Goal: Check status: Check status

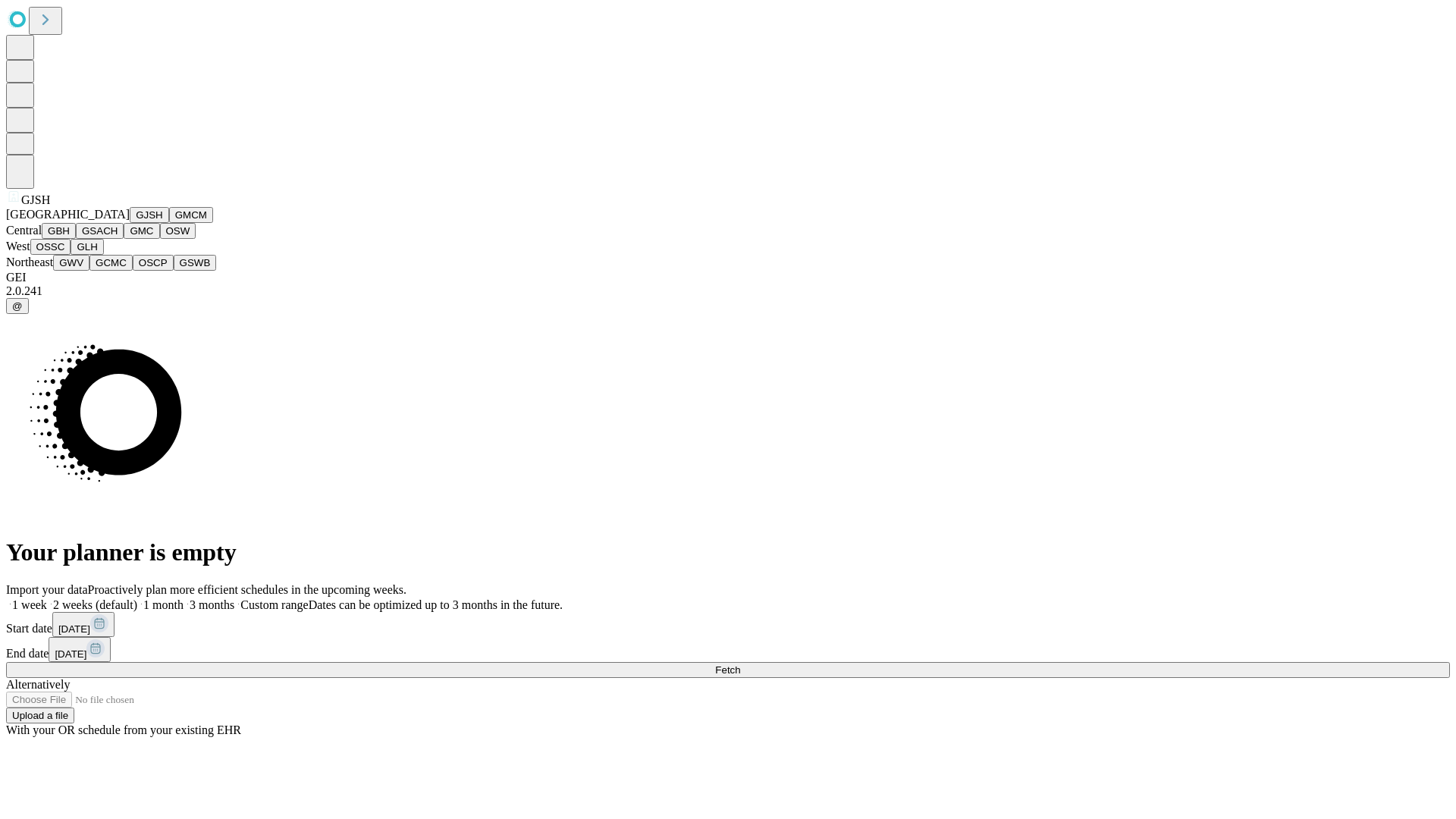
click at [129, 223] on button "GJSH" at bounding box center [149, 215] width 40 height 16
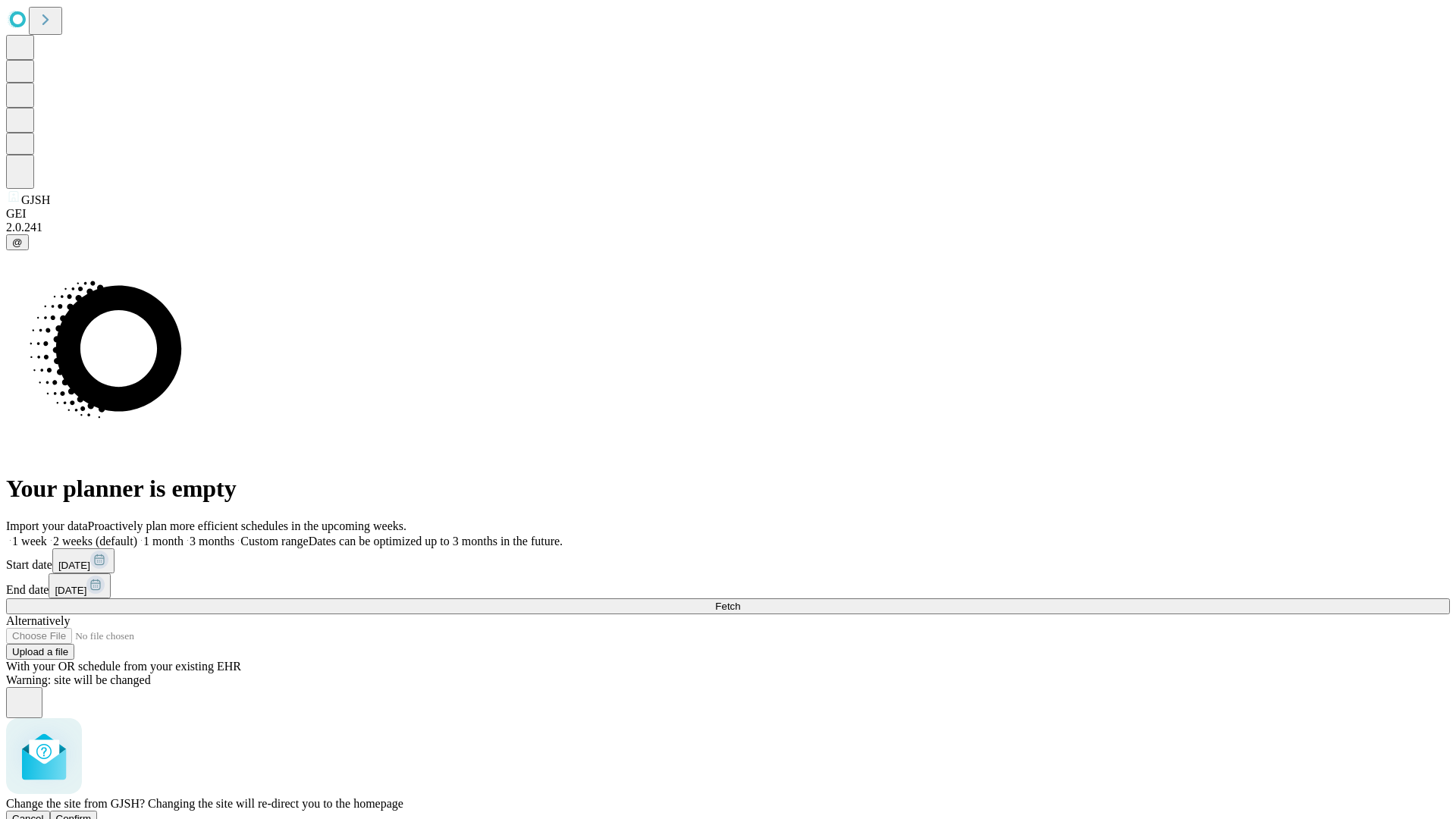
click at [91, 813] on span "Confirm" at bounding box center [74, 818] width 36 height 11
click at [47, 535] on label "1 week" at bounding box center [26, 541] width 41 height 13
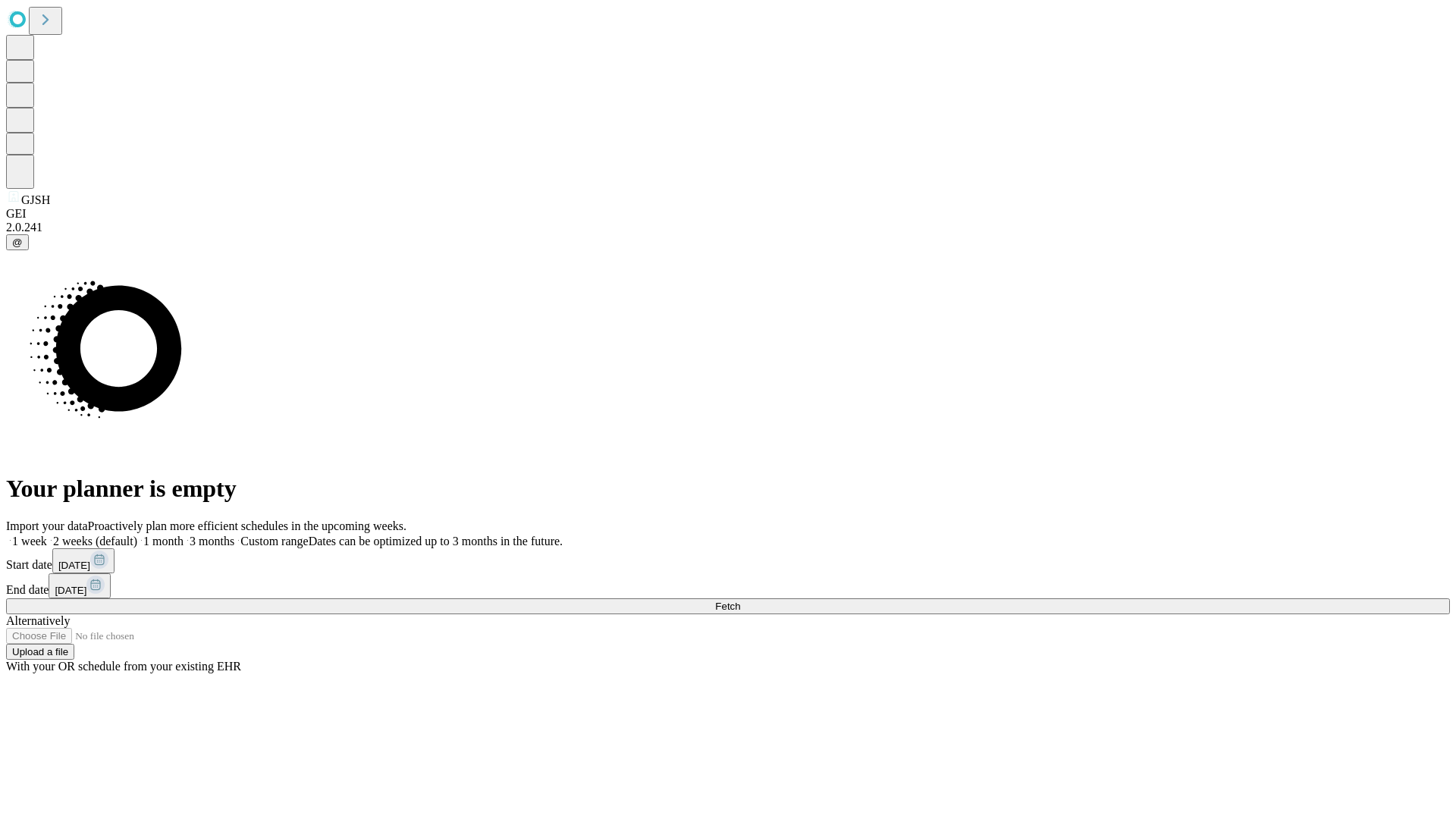
click at [740, 601] on span "Fetch" at bounding box center [728, 606] width 25 height 11
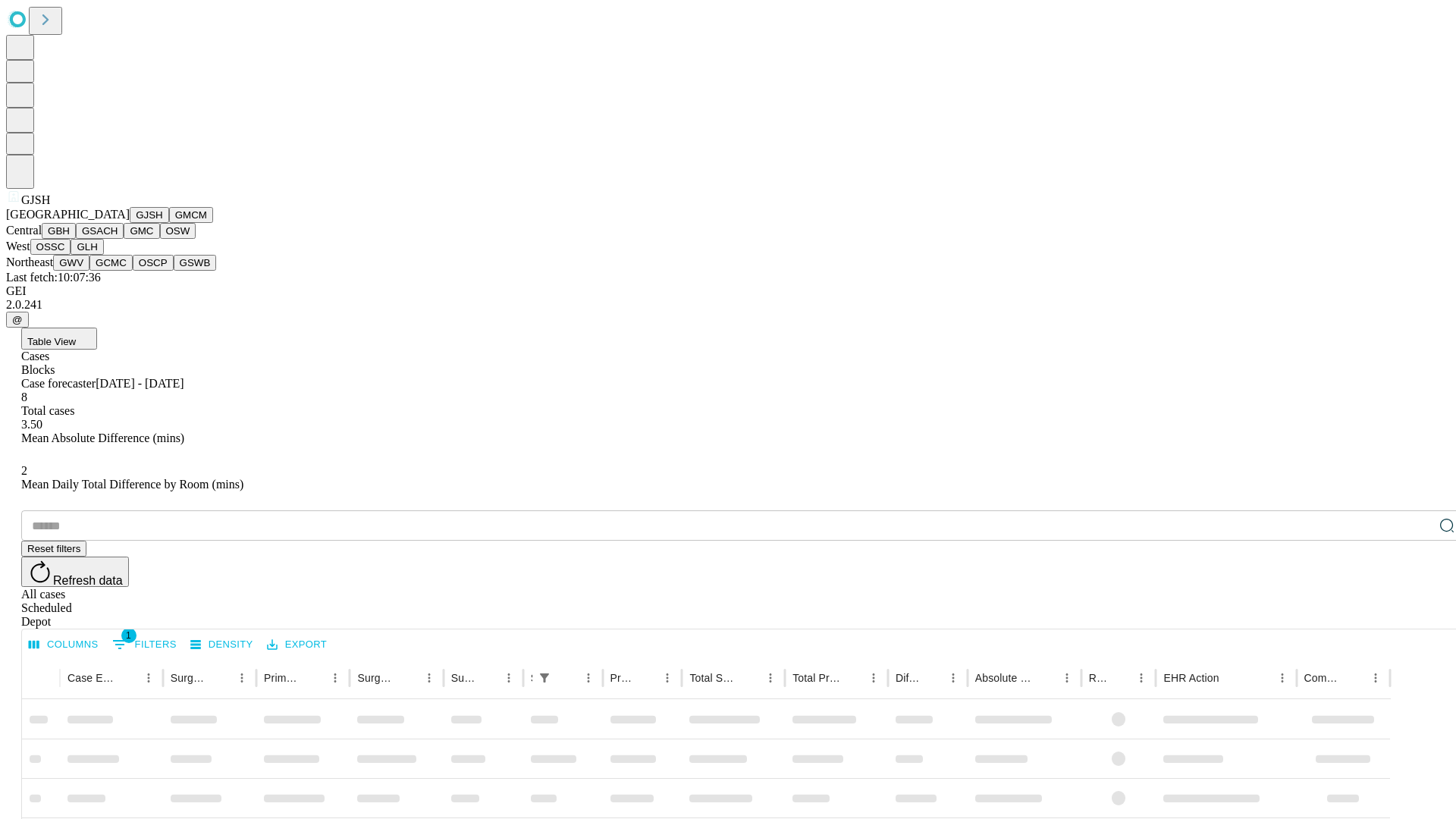
click at [169, 223] on button "GMCM" at bounding box center [191, 215] width 44 height 16
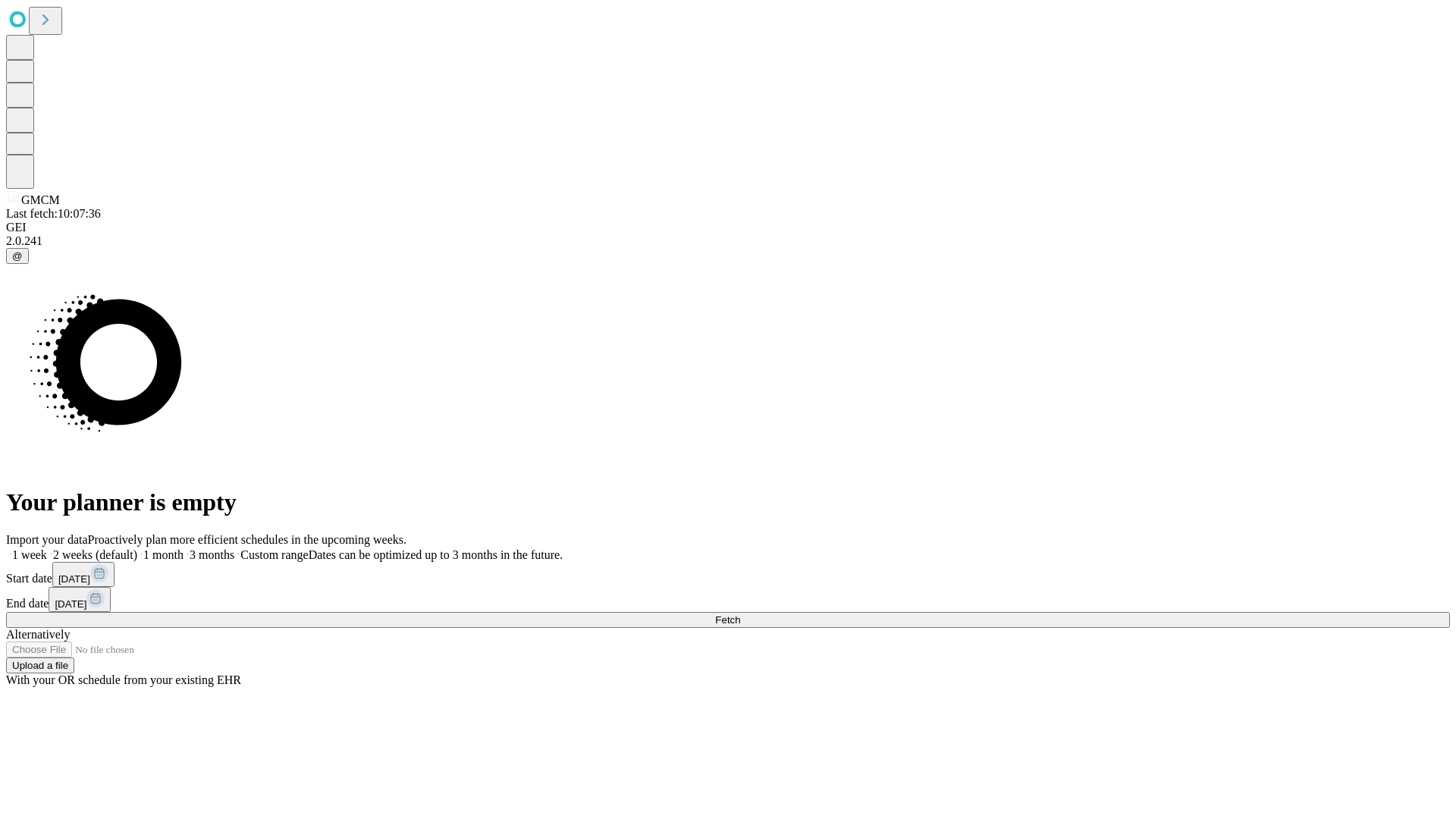
click at [47, 548] on label "1 week" at bounding box center [26, 554] width 41 height 13
click at [740, 614] on span "Fetch" at bounding box center [728, 619] width 25 height 11
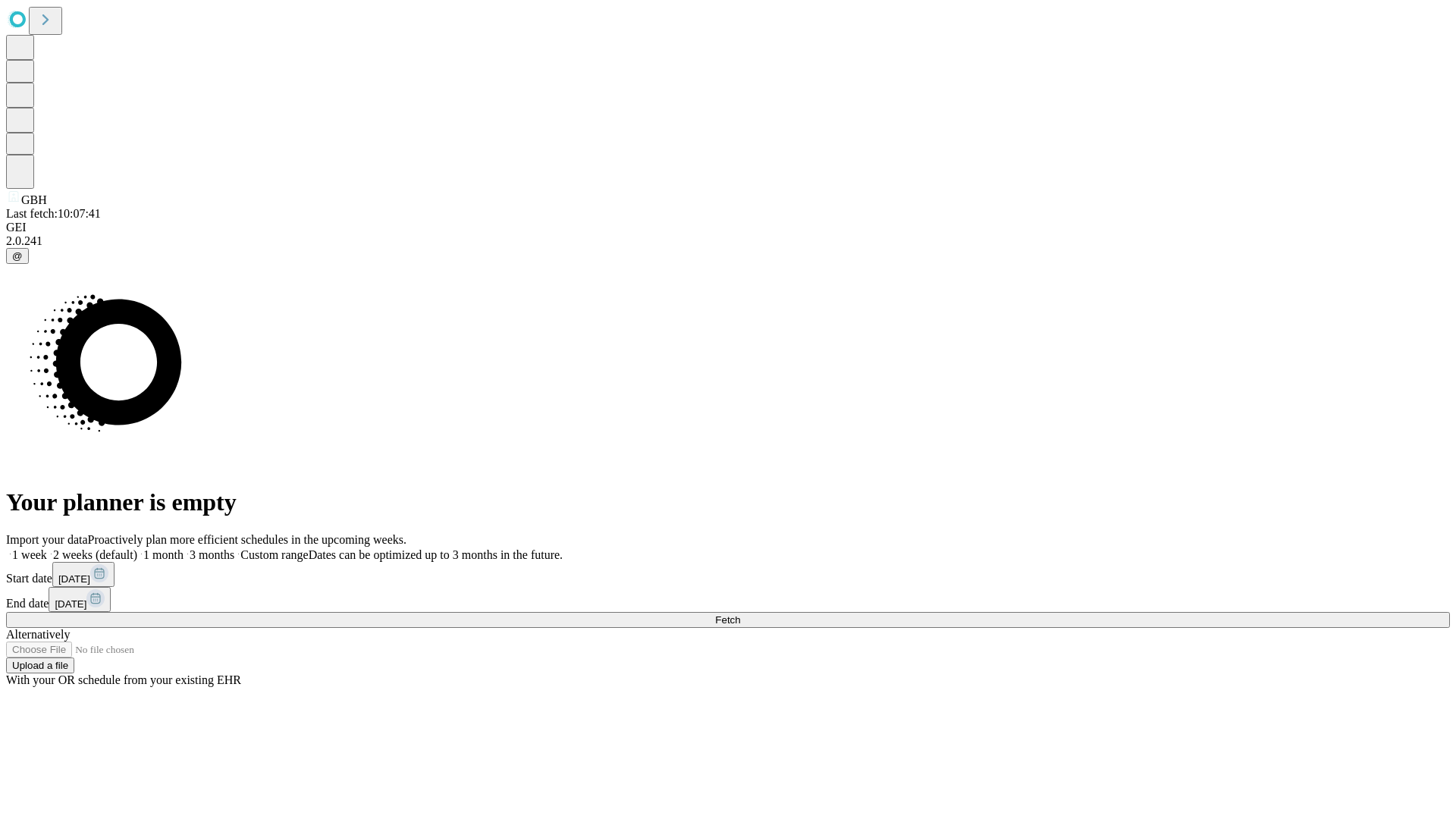
click at [47, 548] on label "1 week" at bounding box center [26, 554] width 41 height 13
click at [740, 614] on span "Fetch" at bounding box center [728, 619] width 25 height 11
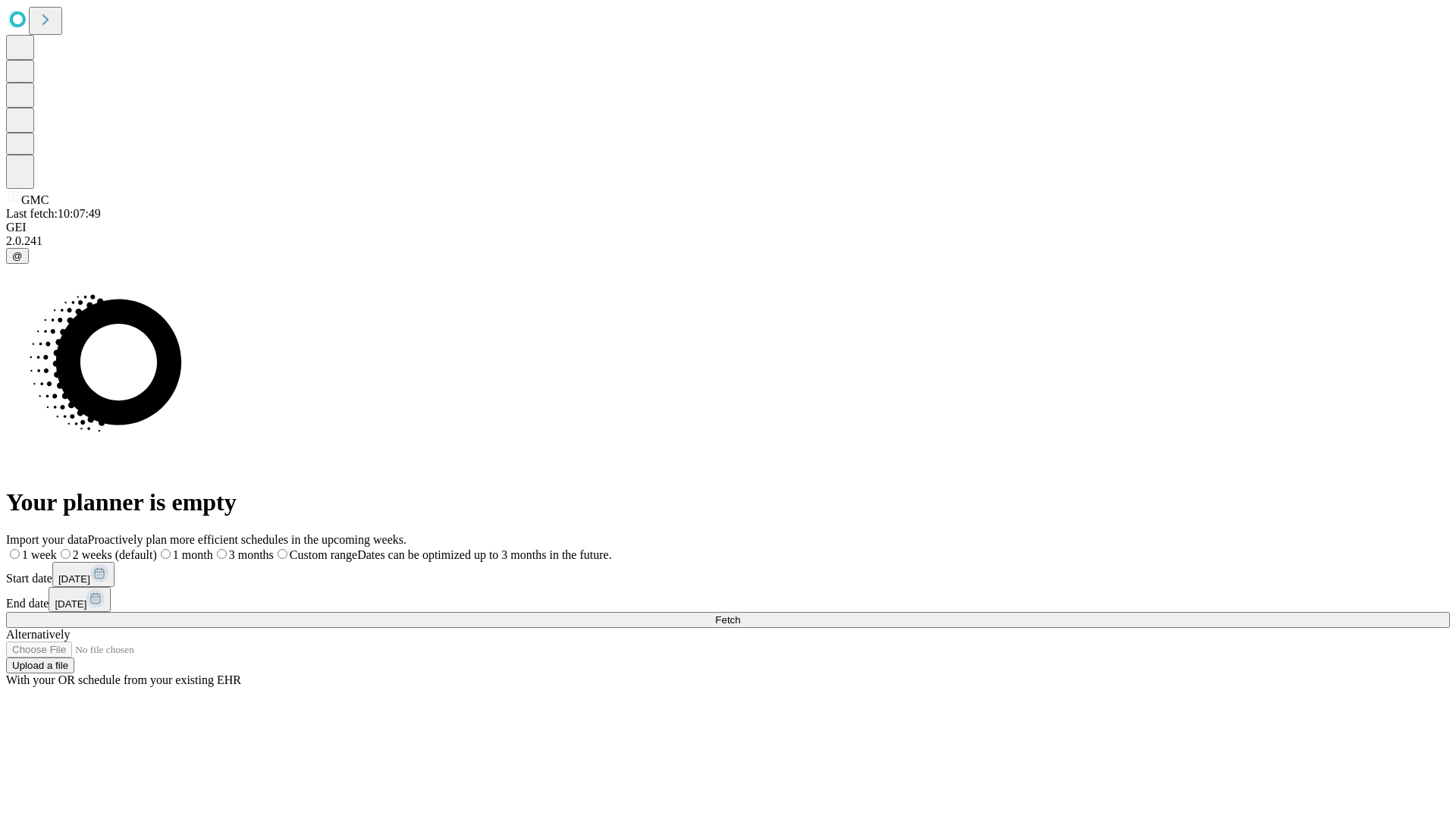
click at [57, 548] on label "1 week" at bounding box center [31, 554] width 51 height 13
click at [740, 614] on span "Fetch" at bounding box center [728, 619] width 25 height 11
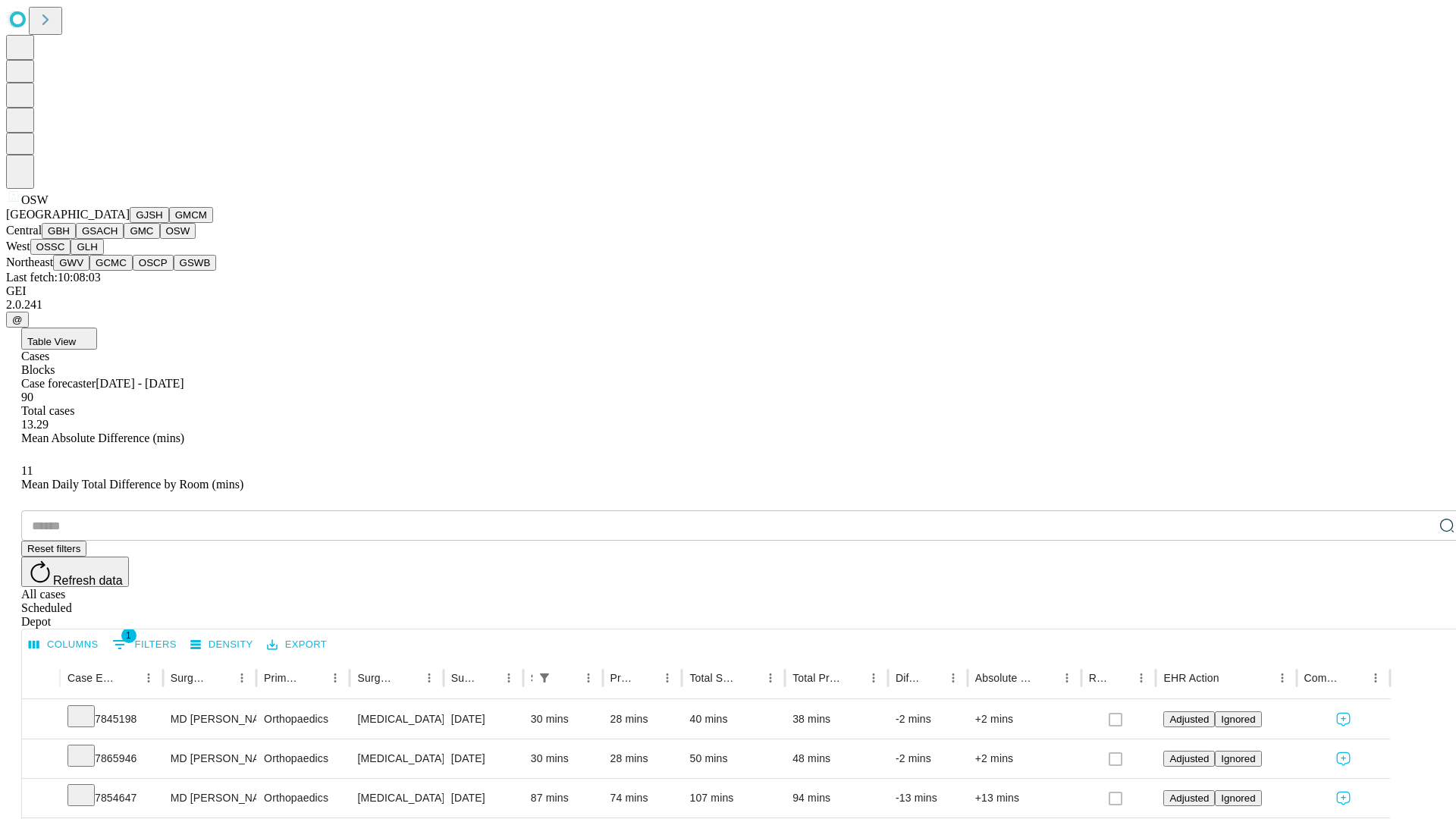
click at [71, 255] on button "OSSC" at bounding box center [51, 246] width 41 height 16
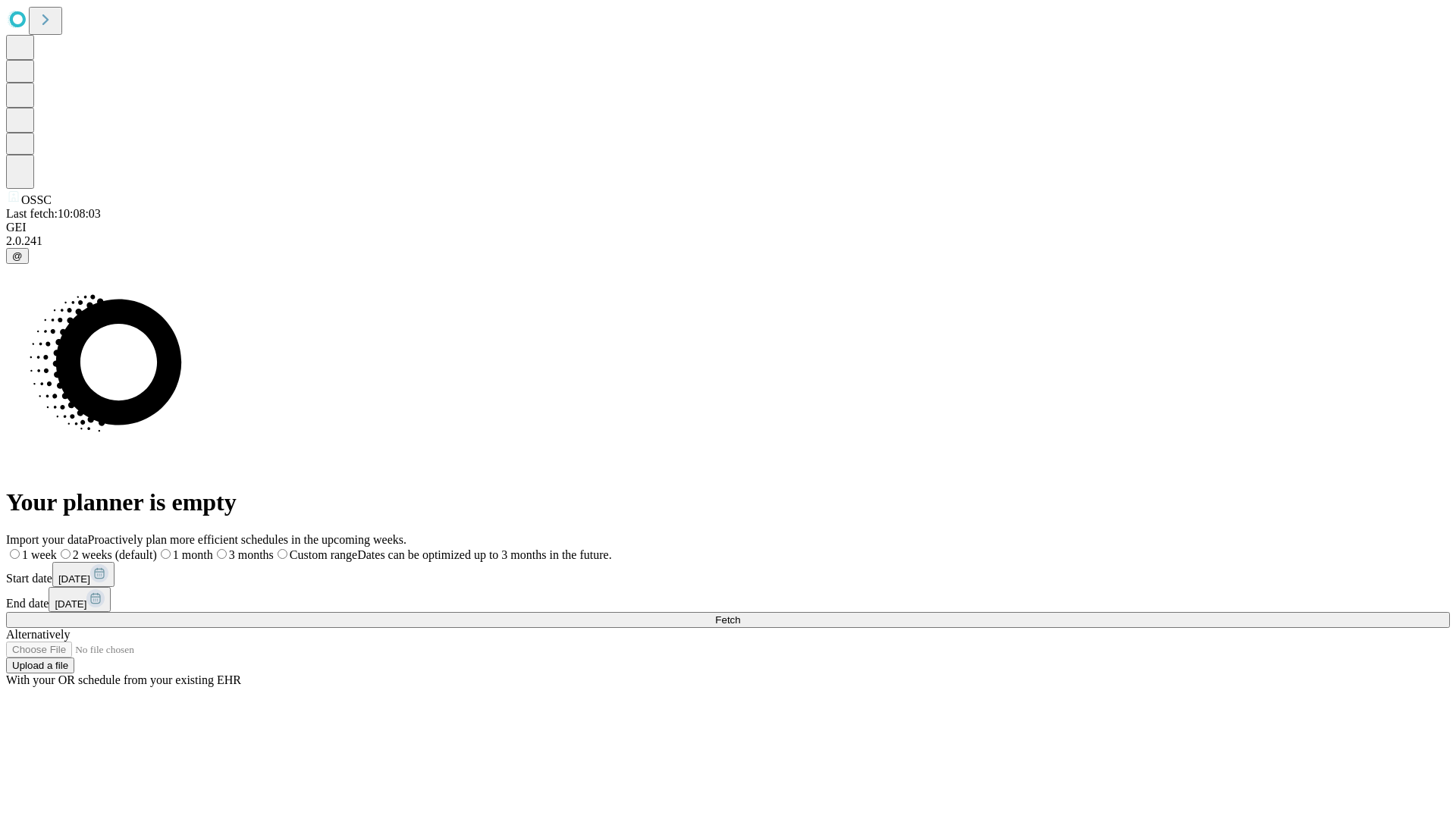
click at [57, 548] on label "1 week" at bounding box center [31, 554] width 51 height 13
click at [740, 614] on span "Fetch" at bounding box center [728, 619] width 25 height 11
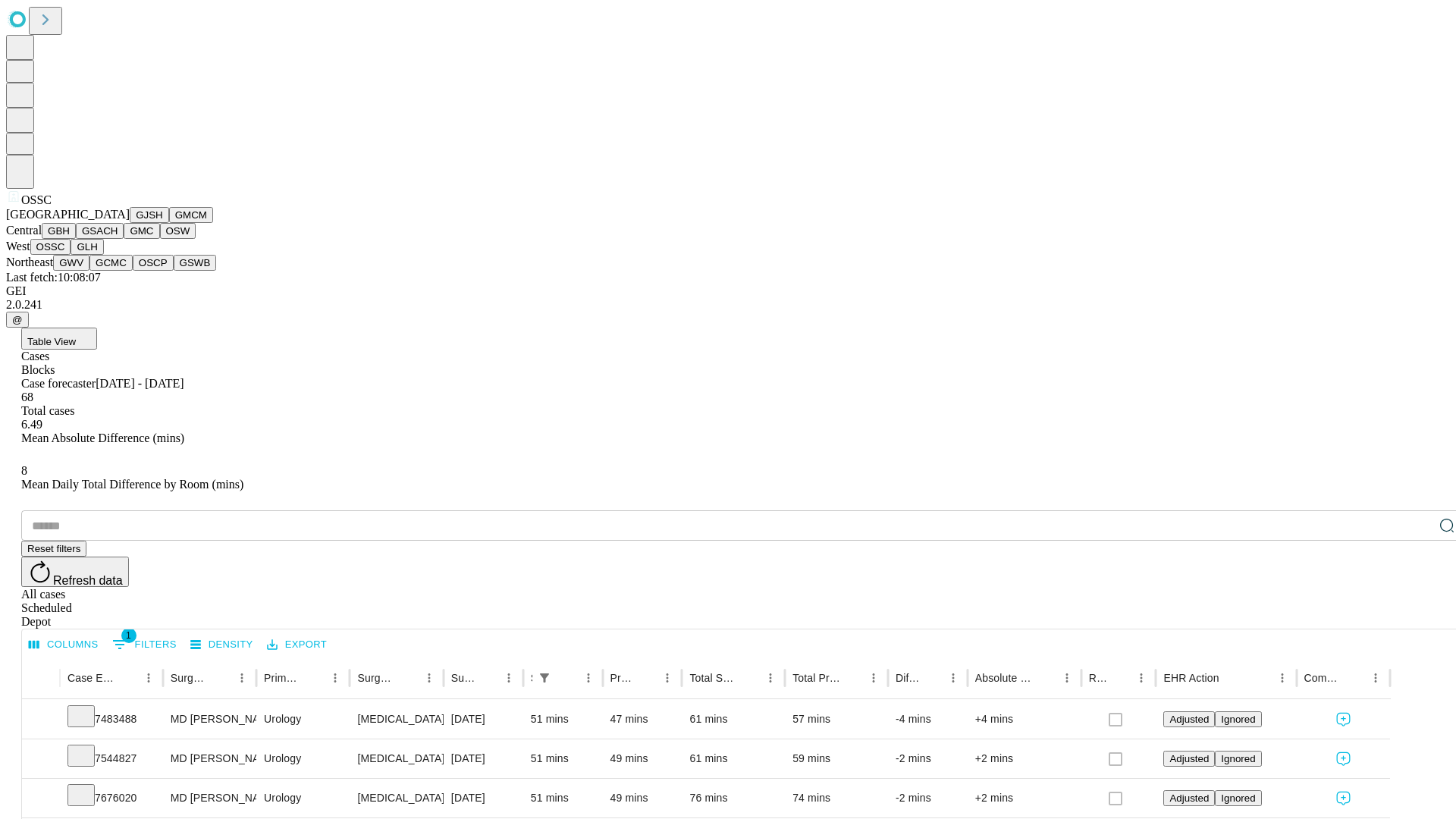
click at [103, 255] on button "GLH" at bounding box center [86, 246] width 33 height 16
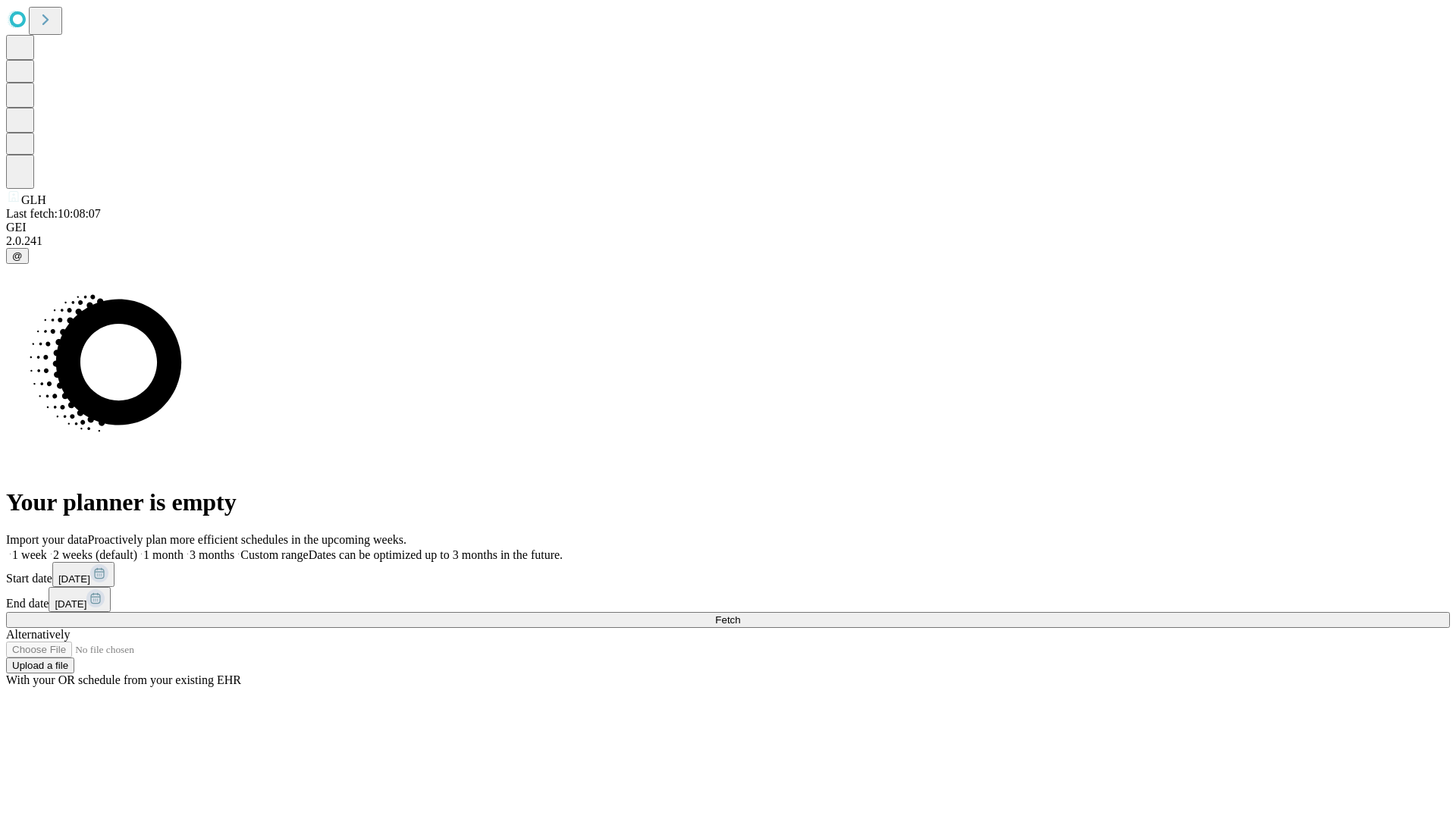
click at [740, 614] on span "Fetch" at bounding box center [728, 619] width 25 height 11
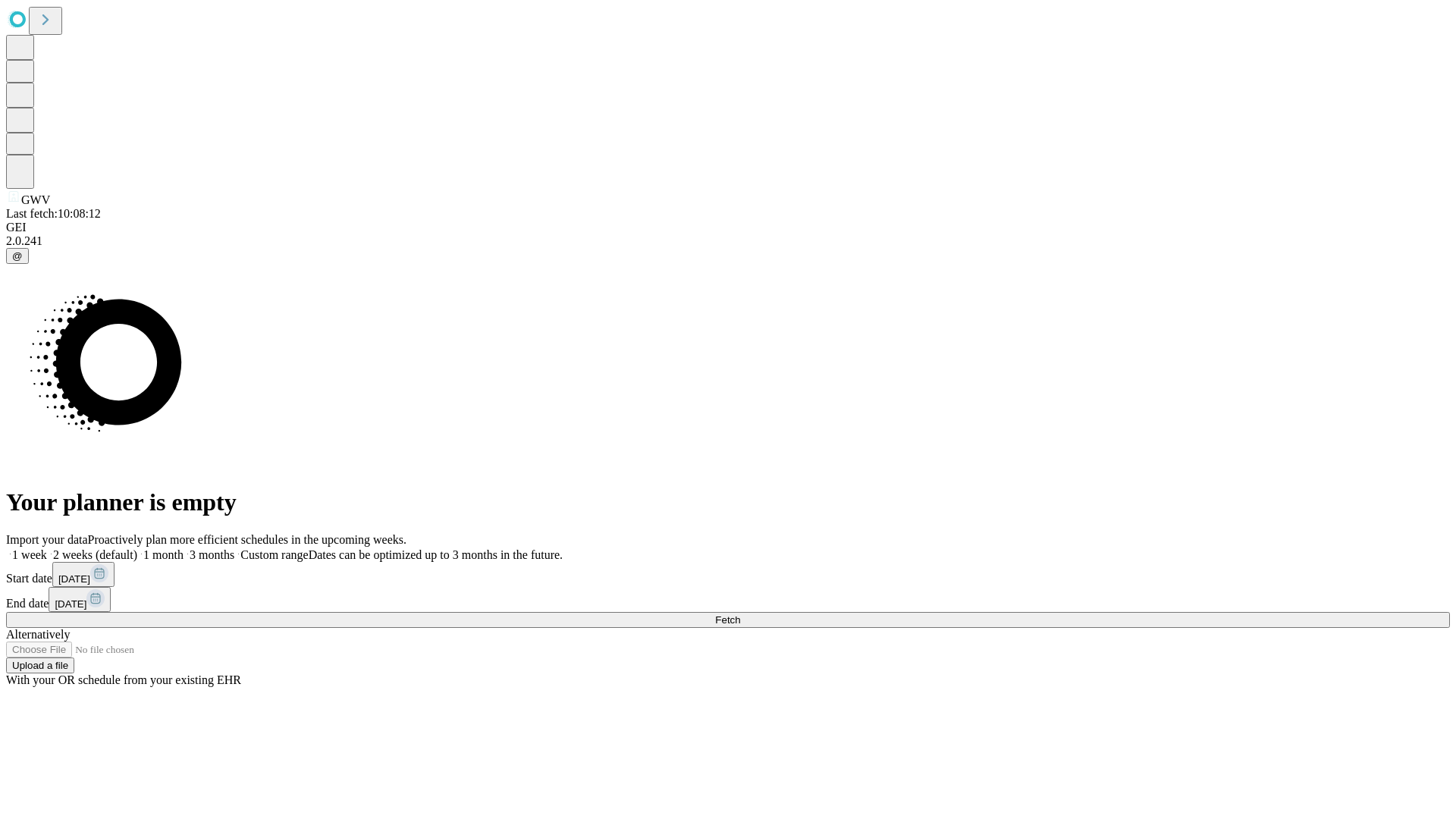
click at [47, 548] on label "1 week" at bounding box center [26, 554] width 41 height 13
click at [740, 614] on span "Fetch" at bounding box center [728, 619] width 25 height 11
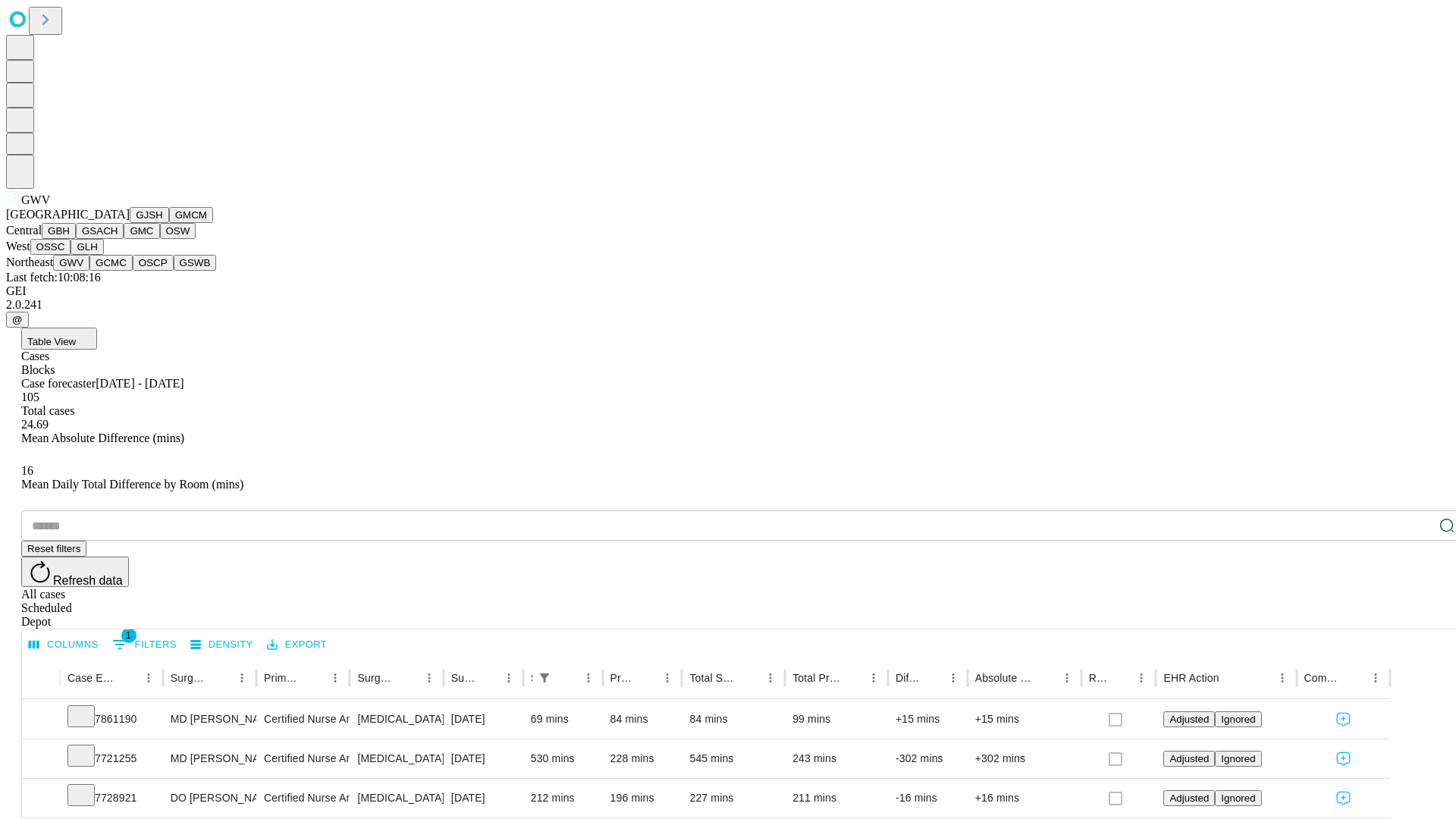
click at [118, 271] on button "GCMC" at bounding box center [111, 262] width 43 height 16
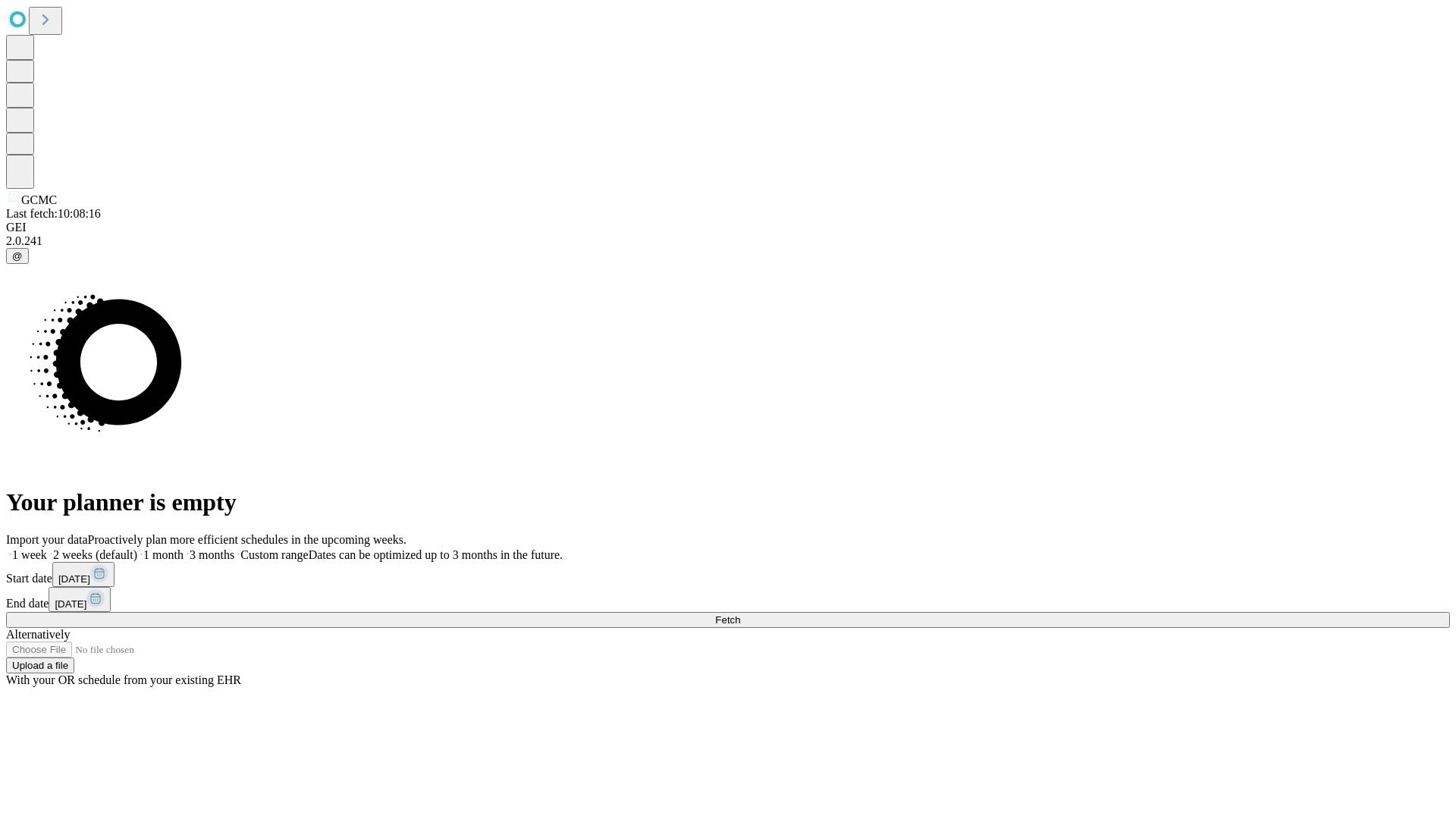
click at [47, 548] on label "1 week" at bounding box center [26, 554] width 41 height 13
click at [740, 614] on span "Fetch" at bounding box center [728, 619] width 25 height 11
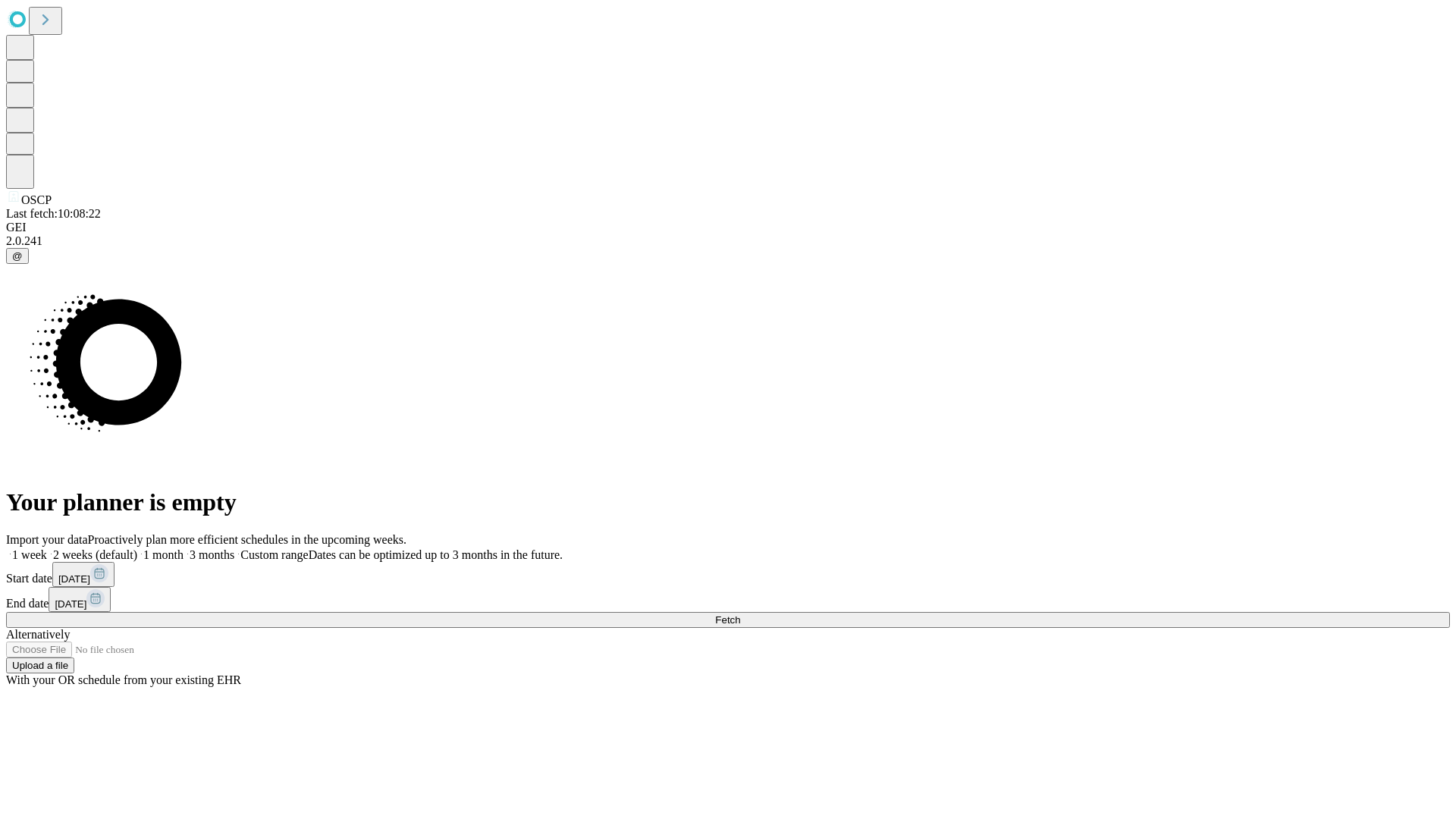
click at [47, 548] on label "1 week" at bounding box center [26, 554] width 41 height 13
click at [740, 614] on span "Fetch" at bounding box center [728, 619] width 25 height 11
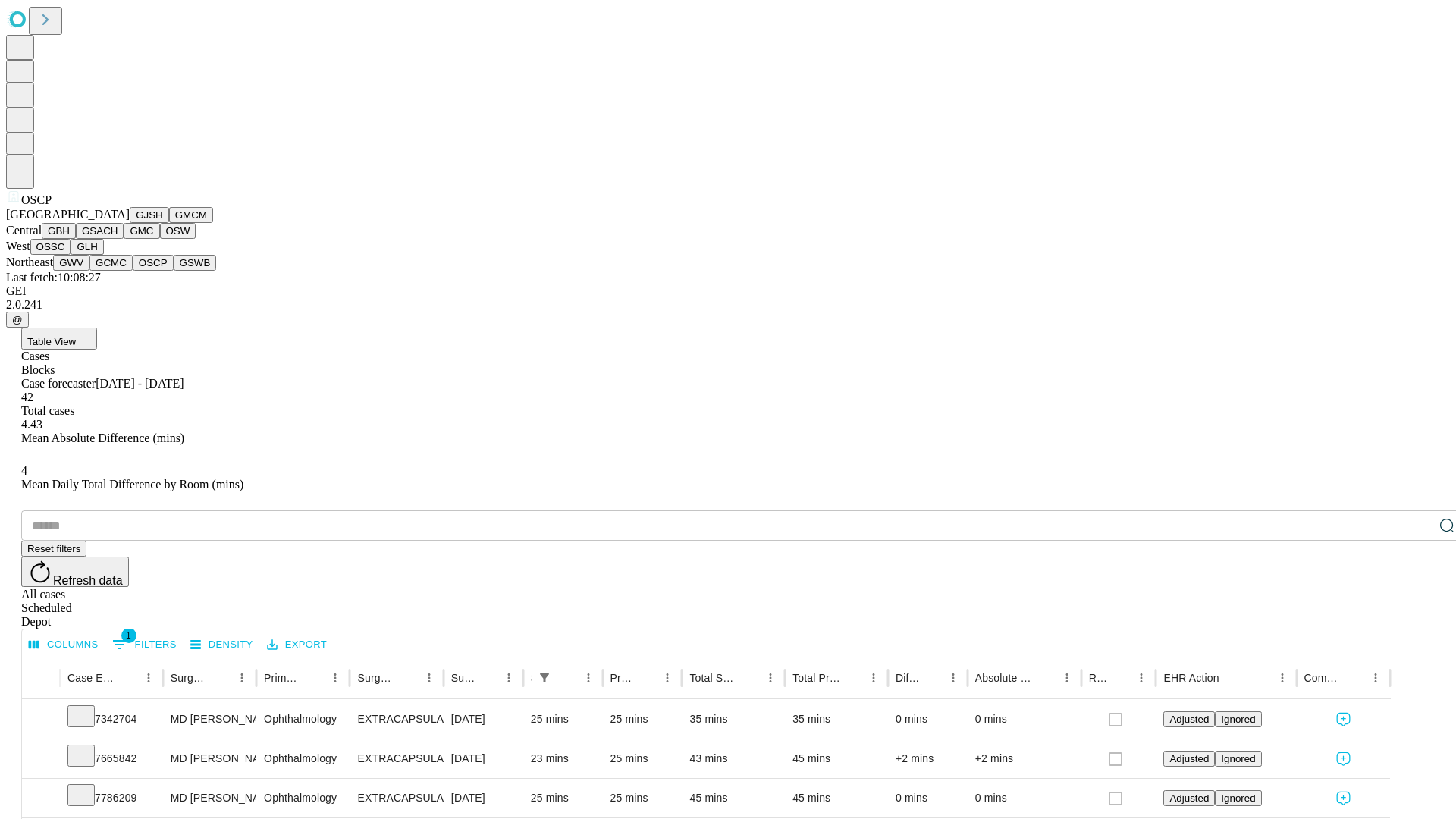
click at [173, 271] on button "GSWB" at bounding box center [195, 262] width 43 height 16
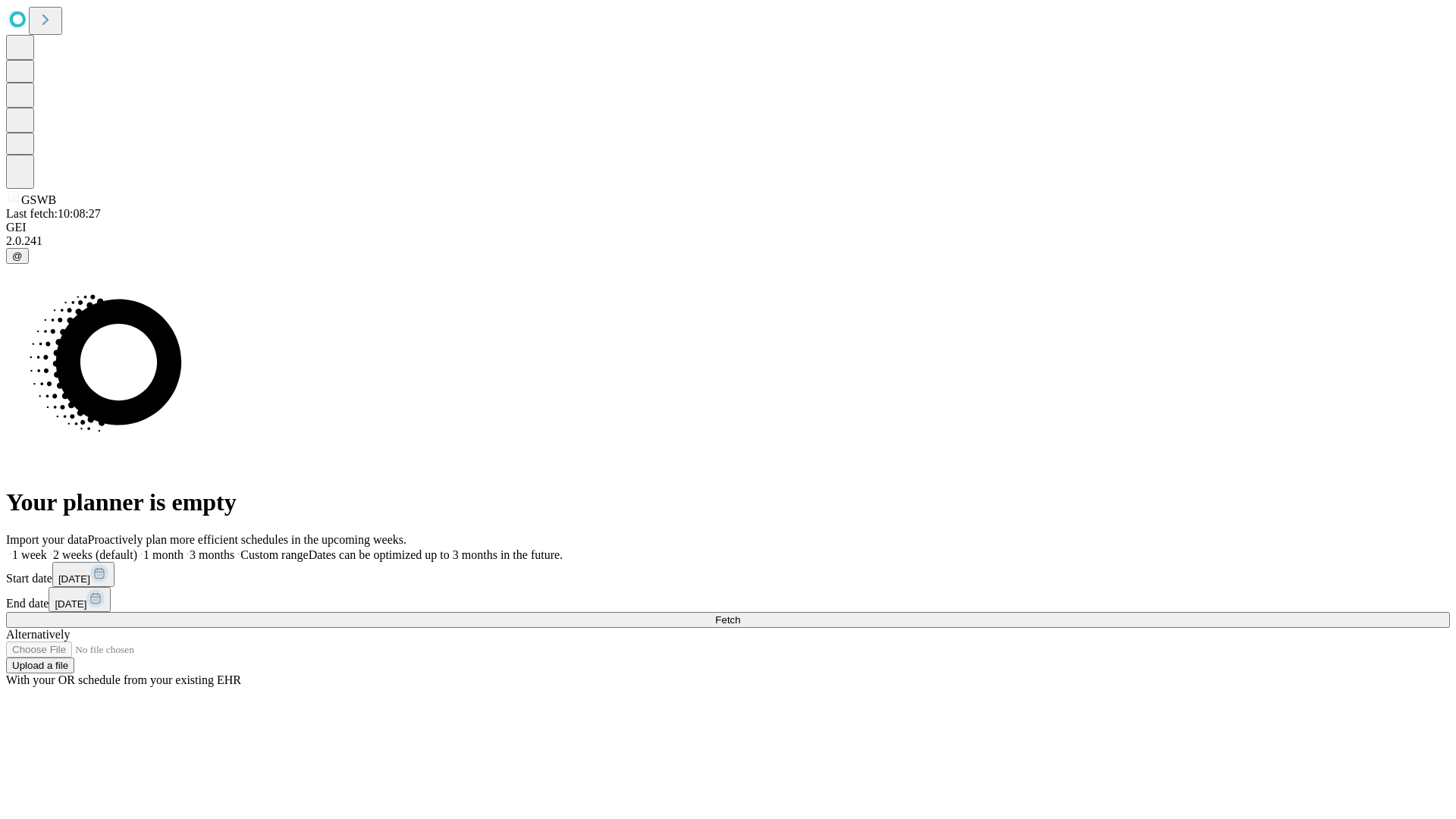
click at [47, 548] on label "1 week" at bounding box center [26, 554] width 41 height 13
click at [740, 614] on span "Fetch" at bounding box center [728, 619] width 25 height 11
